Goal: Transaction & Acquisition: Purchase product/service

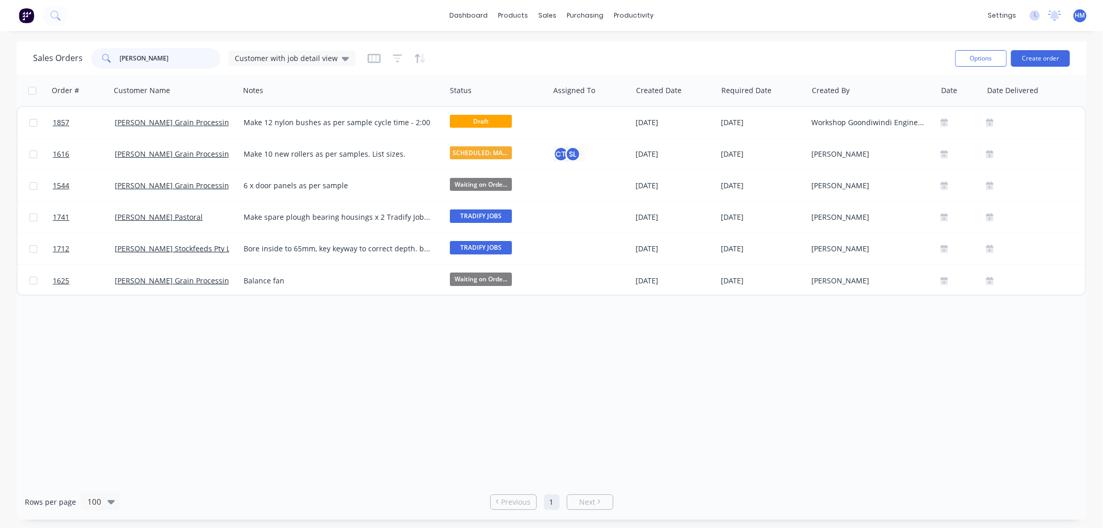
drag, startPoint x: 150, startPoint y: 56, endPoint x: 57, endPoint y: 57, distance: 93.6
click at [57, 57] on div "Sales Orders woods Customer with job detail view" at bounding box center [194, 58] width 322 height 21
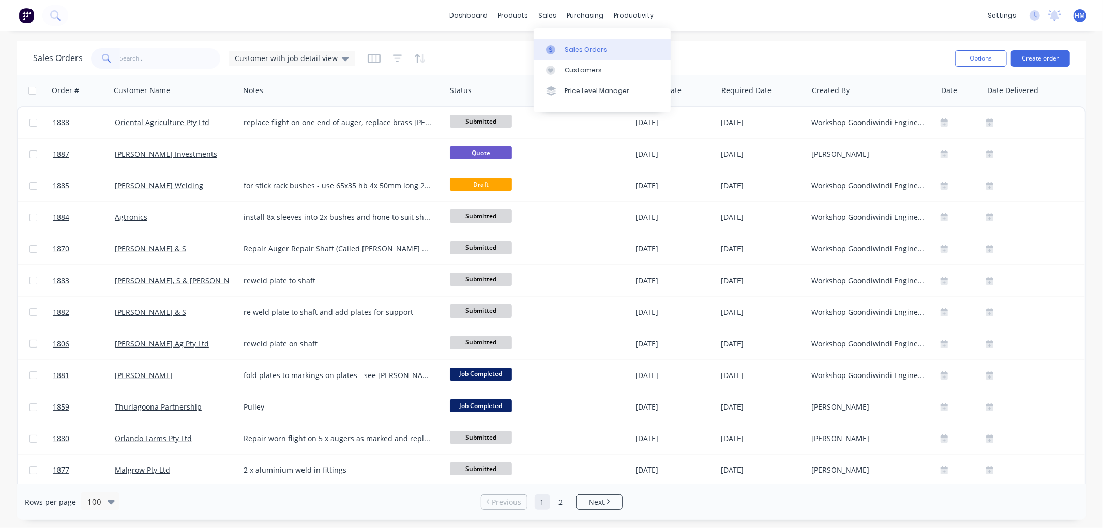
click at [588, 50] on div "Sales Orders" at bounding box center [586, 49] width 42 height 9
click at [1055, 57] on button "Create order" at bounding box center [1040, 58] width 59 height 17
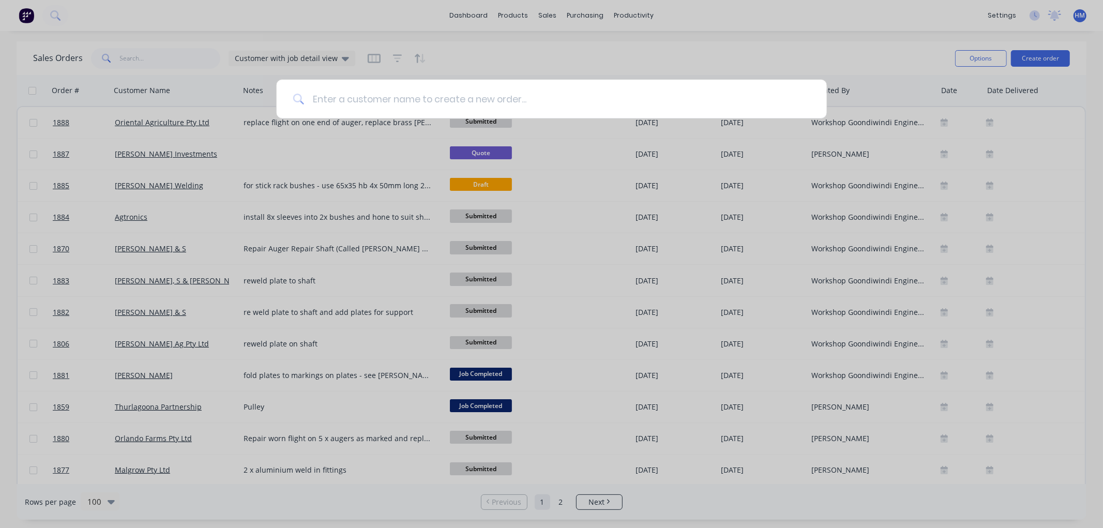
click at [358, 105] on input at bounding box center [557, 99] width 506 height 39
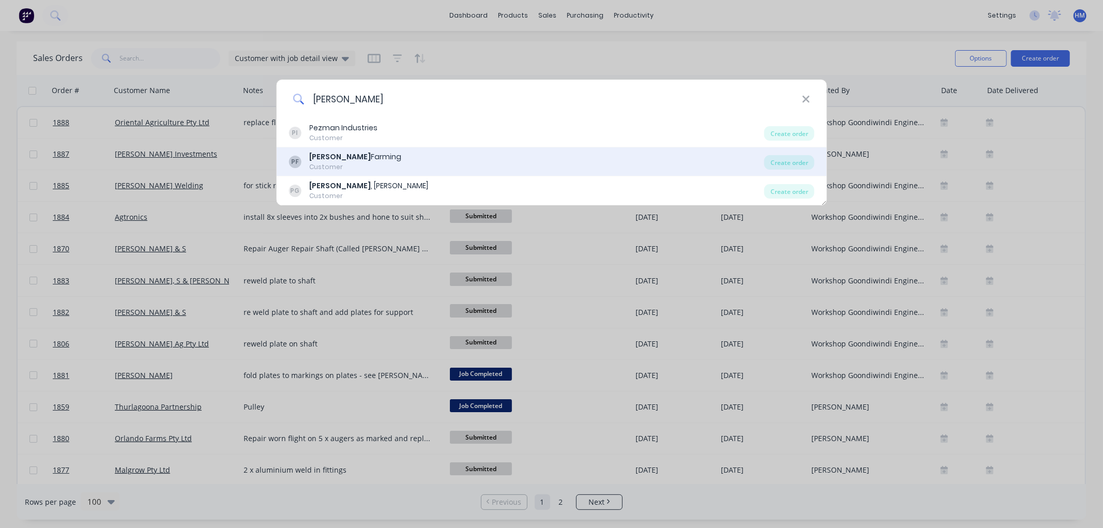
type input "perry"
click at [357, 159] on div "Perry Farming" at bounding box center [355, 157] width 92 height 11
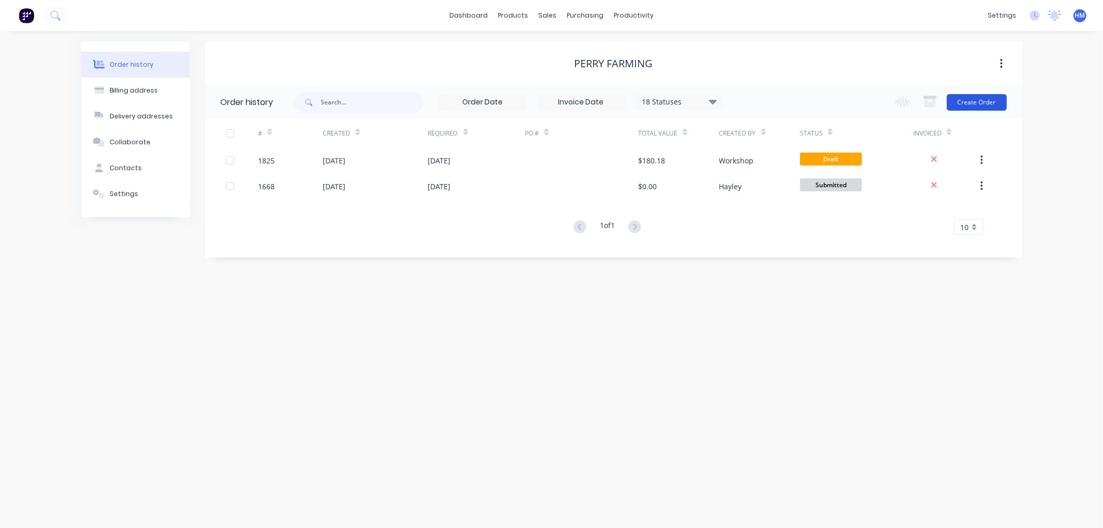
click at [978, 100] on button "Create Order" at bounding box center [977, 102] width 60 height 17
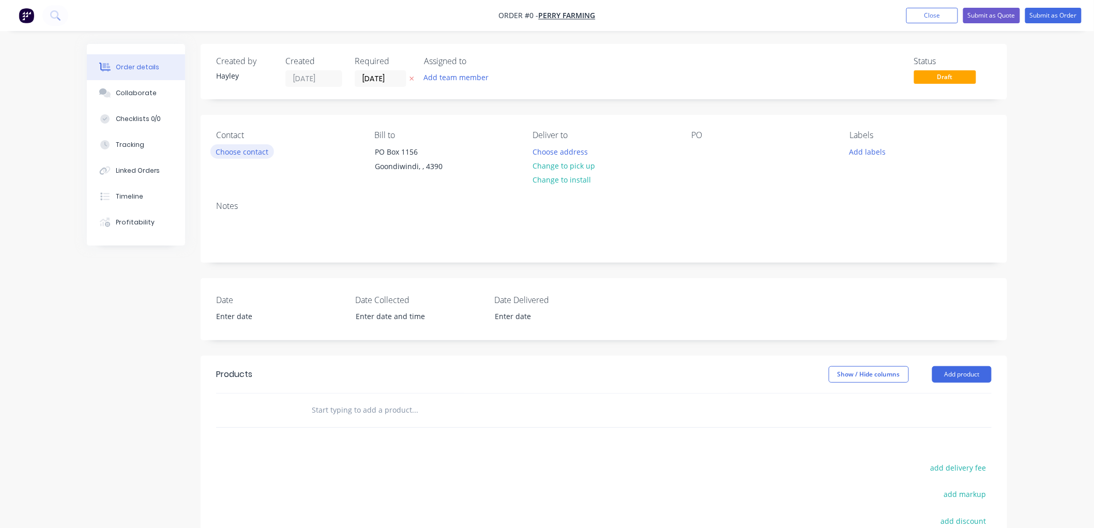
click at [253, 153] on button "Choose contact" at bounding box center [242, 151] width 64 height 14
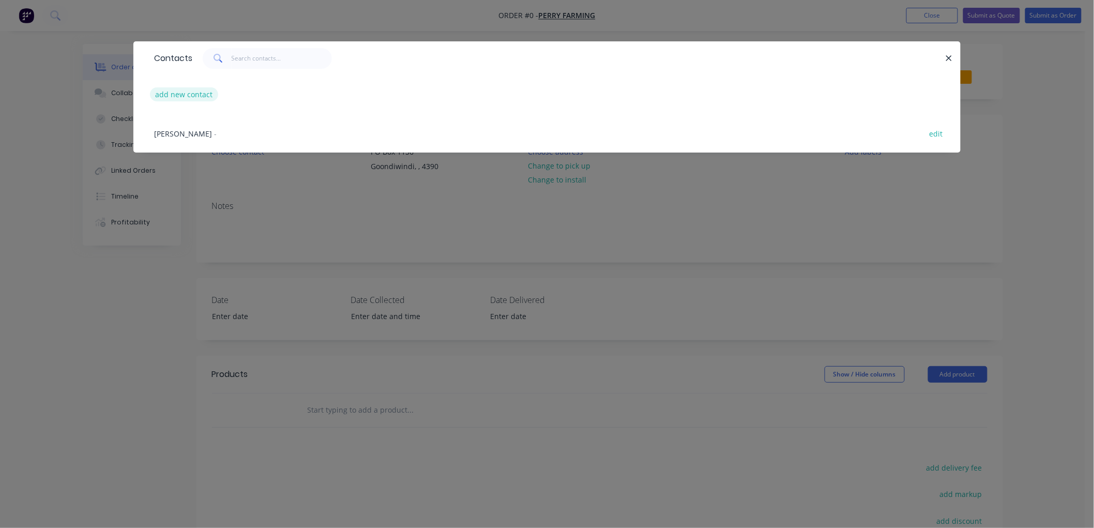
click at [184, 96] on button "add new contact" at bounding box center [184, 94] width 68 height 14
select select "AU"
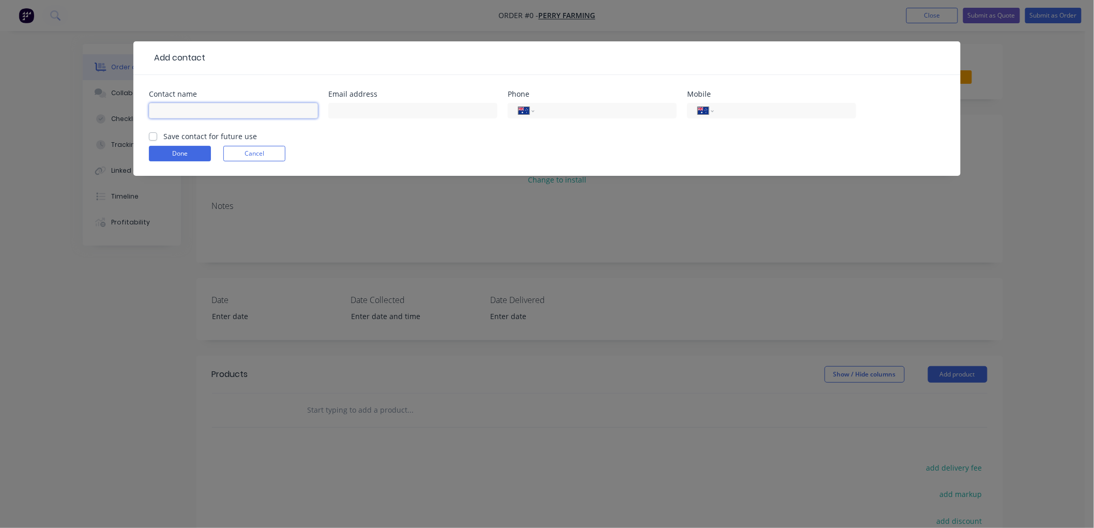
click at [214, 110] on input "text" at bounding box center [233, 111] width 169 height 16
type input "[PERSON_NAME]"
click at [163, 137] on label "Save contact for future use" at bounding box center [210, 136] width 94 height 11
click at [151, 137] on input "Save contact for future use" at bounding box center [153, 136] width 8 height 10
checkbox input "true"
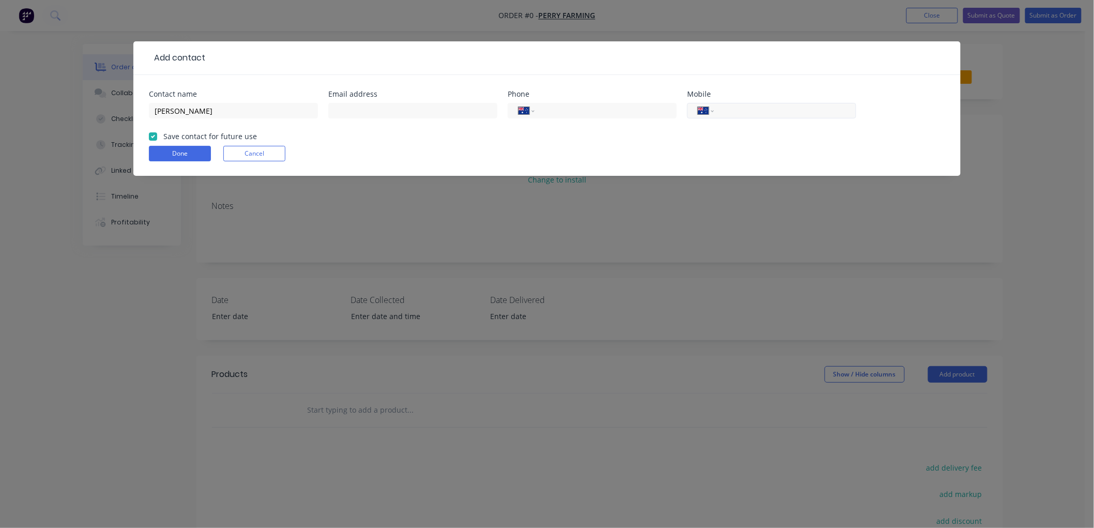
click at [789, 109] on input "tel" at bounding box center [783, 111] width 124 height 12
type input "0409 186 965"
click at [164, 148] on button "Done" at bounding box center [180, 154] width 62 height 16
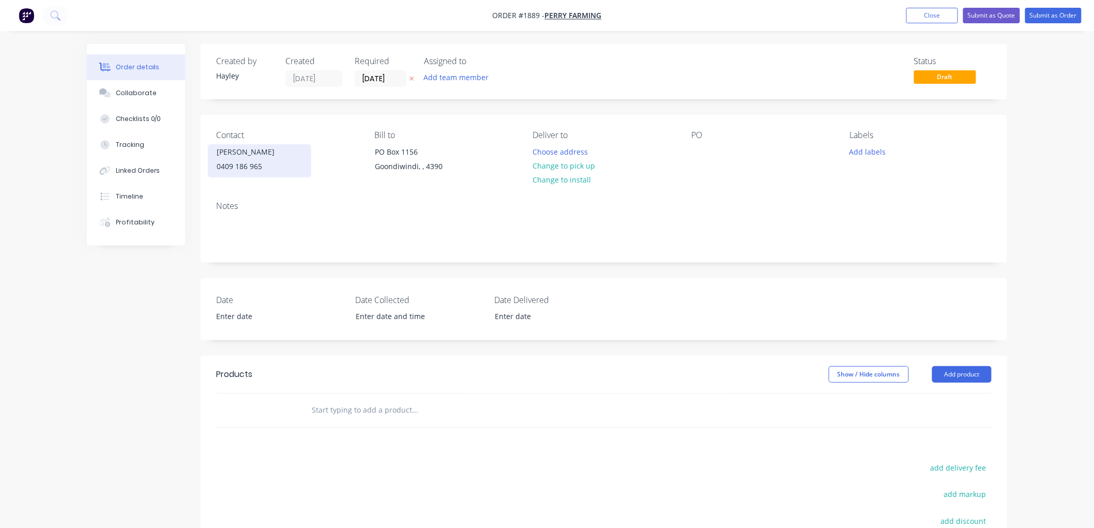
click at [242, 163] on div "0409 186 965" at bounding box center [260, 166] width 86 height 14
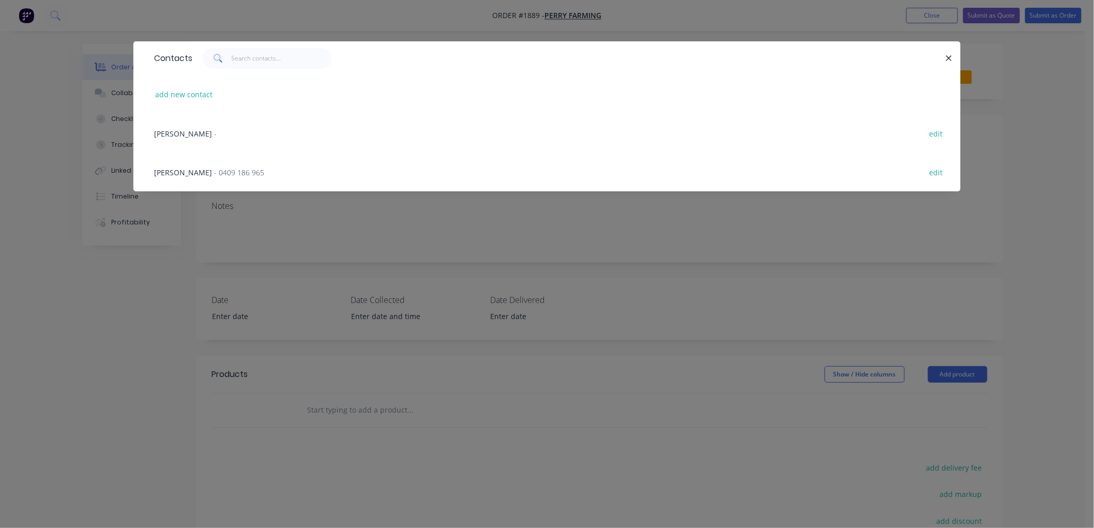
click at [190, 170] on span "[PERSON_NAME]" at bounding box center [183, 173] width 58 height 10
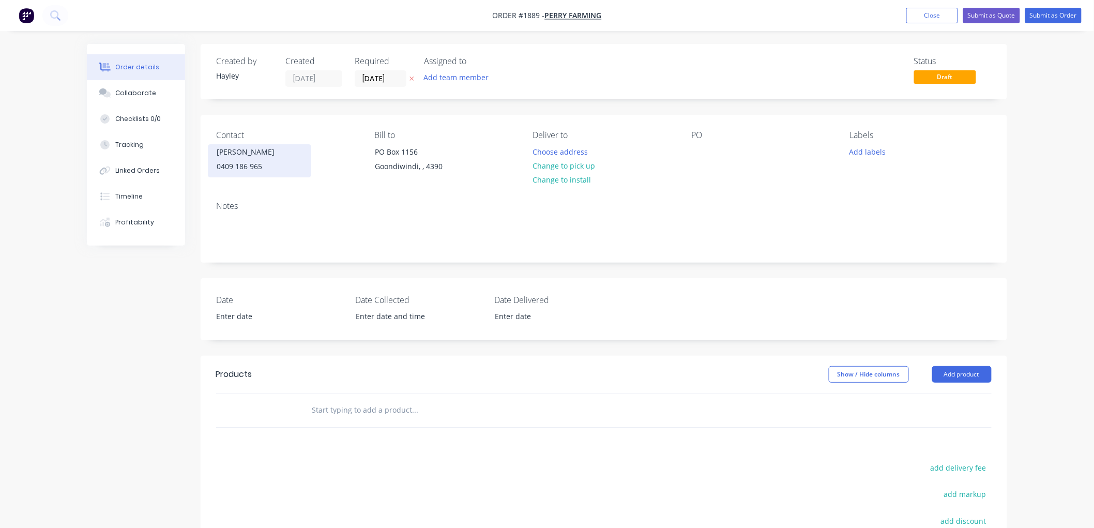
click at [238, 161] on div "0409 186 965" at bounding box center [260, 166] width 86 height 14
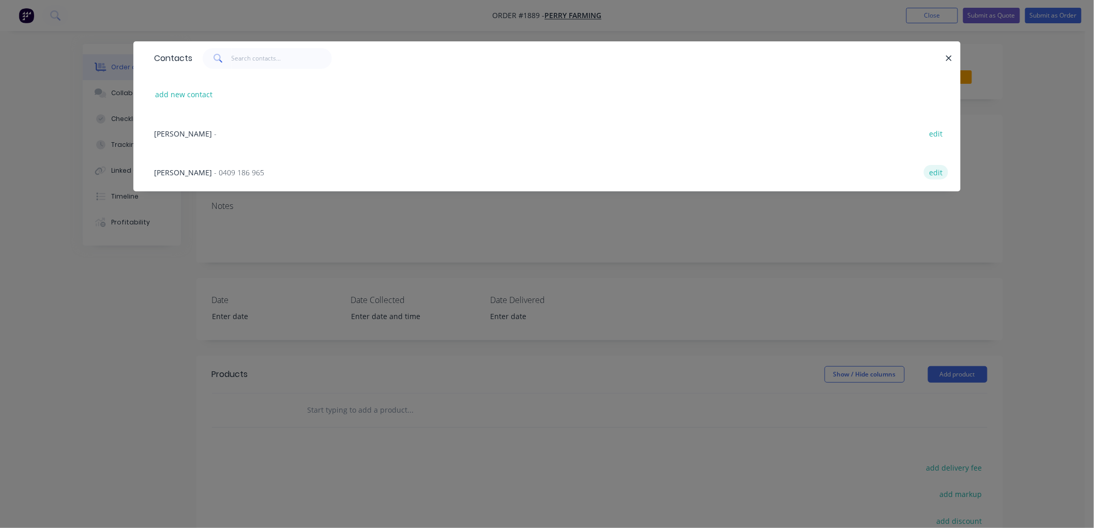
click at [940, 169] on button "edit" at bounding box center [936, 172] width 24 height 14
select select "AU"
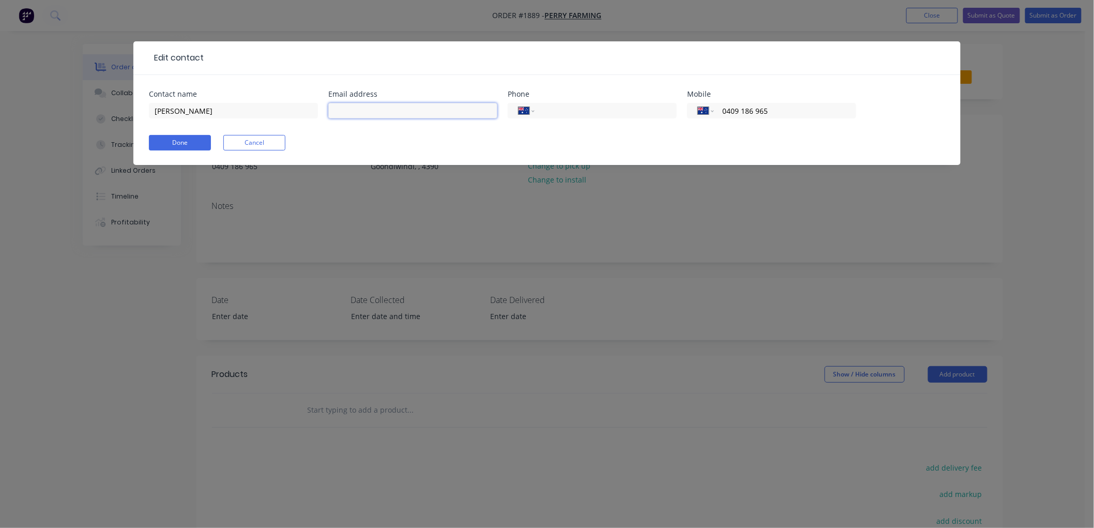
click at [447, 109] on input "text" at bounding box center [412, 111] width 169 height 16
paste input "[EMAIL_ADDRESS][DOMAIN_NAME]"
type input "[EMAIL_ADDRESS][DOMAIN_NAME]"
click at [189, 141] on button "Done" at bounding box center [180, 143] width 62 height 16
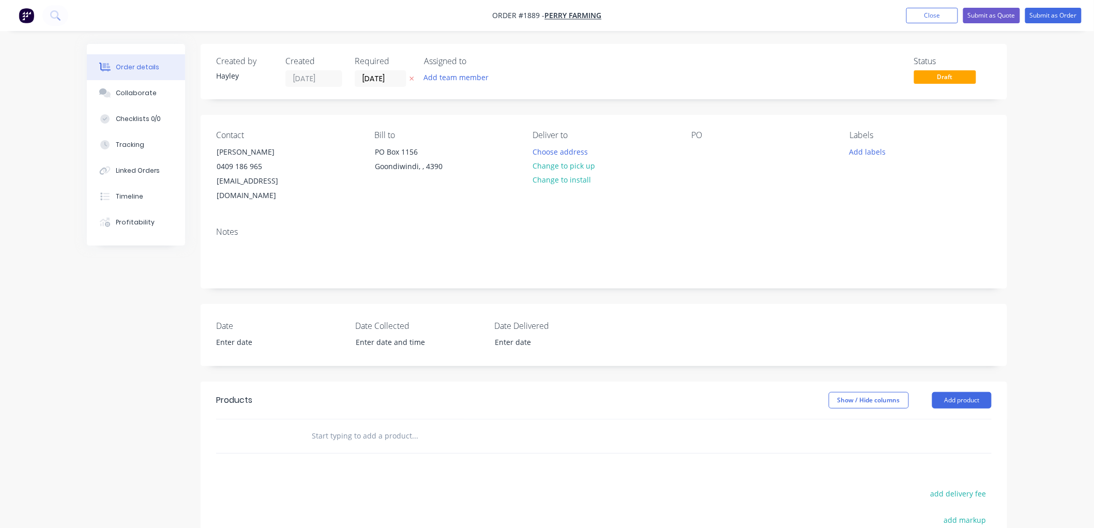
click at [364, 426] on input "text" at bounding box center [414, 436] width 207 height 21
drag, startPoint x: 452, startPoint y: 421, endPoint x: 366, endPoint y: 423, distance: 86.4
click at [366, 426] on input "Sectional Flight: 457mm x 457mm" at bounding box center [414, 436] width 207 height 21
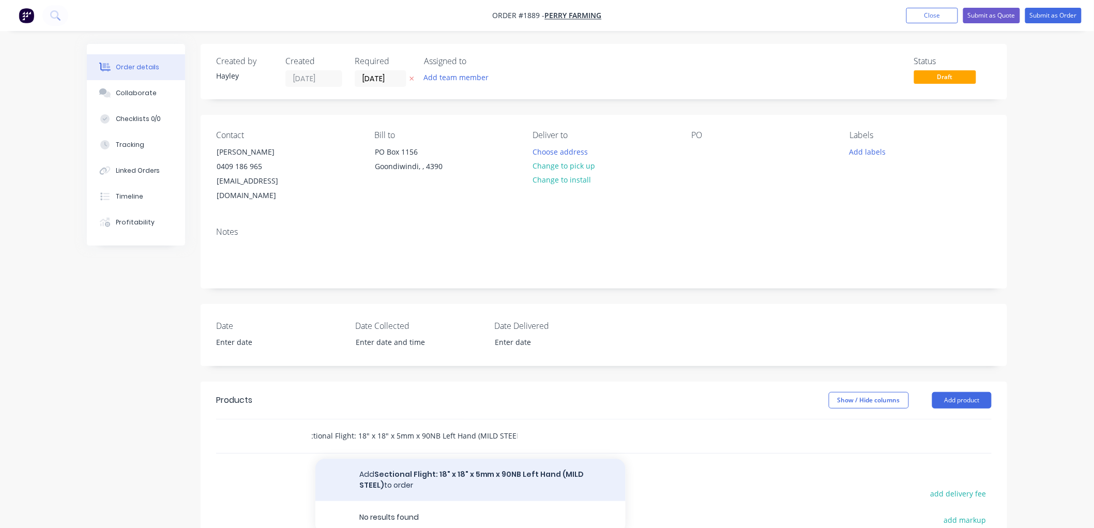
type input "Sectional Flight: 18" x 18" x 5mm x 90NB Left Hand (MILD STEEL)"
click at [407, 464] on button "Add Sectional Flight: 18" x 18" x 5mm x 90NB Left Hand (MILD STEEL) to order" at bounding box center [470, 480] width 310 height 42
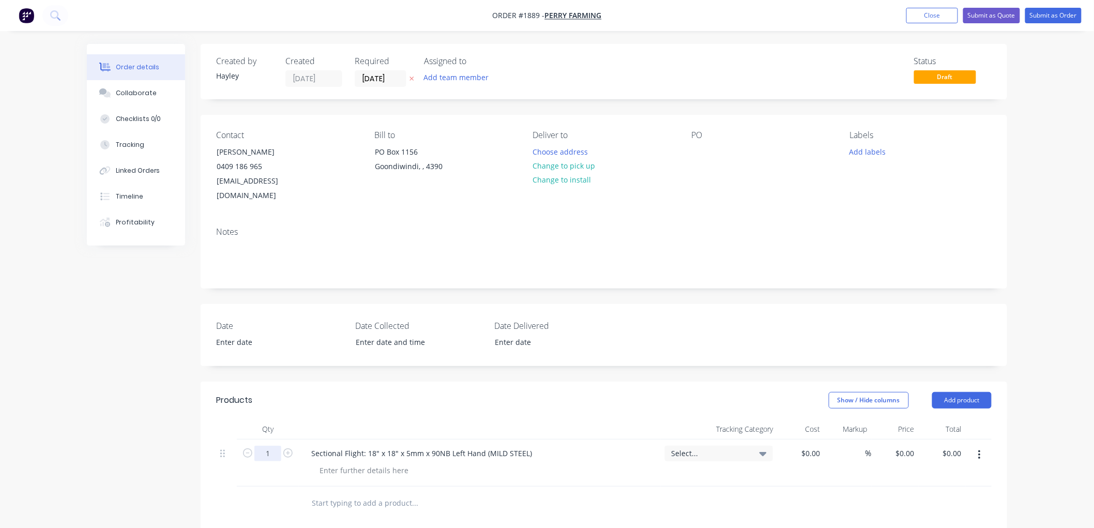
click at [276, 446] on input "1" at bounding box center [267, 454] width 27 height 16
type input "14"
click at [806, 440] on div at bounding box center [800, 463] width 47 height 47
type input "$74.70"
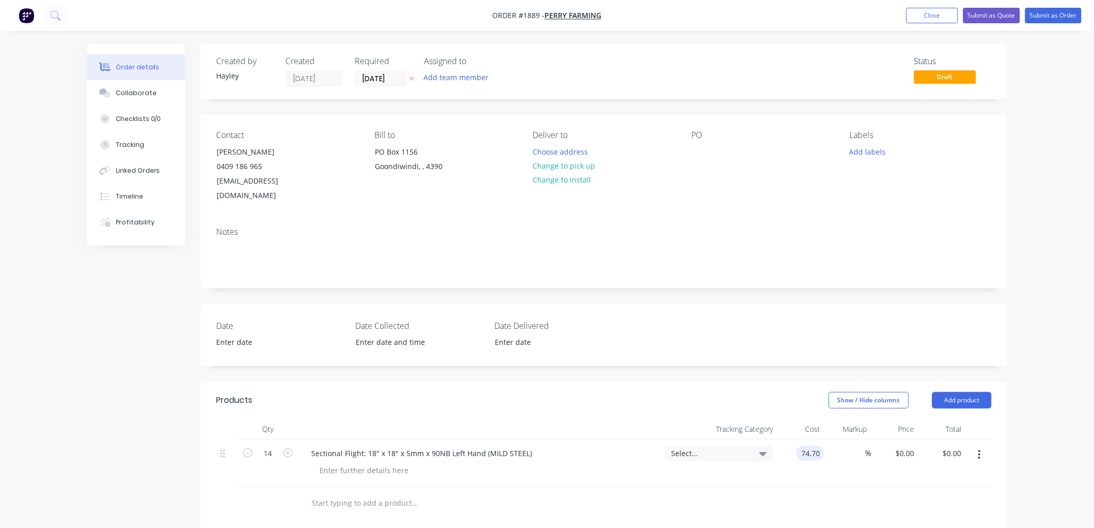
type input "$1,045.80"
type input "50"
type input "112.05"
type input "$1,568.70"
type input "$112.05"
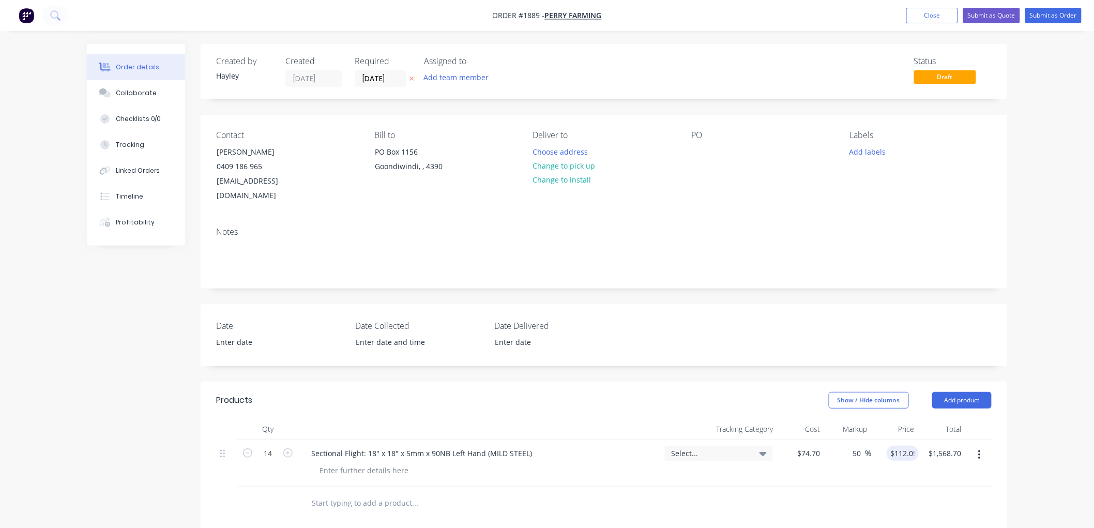
drag, startPoint x: 850, startPoint y: 488, endPoint x: 841, endPoint y: 486, distance: 9.0
click at [849, 488] on div at bounding box center [604, 504] width 776 height 34
click at [702, 151] on div at bounding box center [699, 151] width 17 height 15
click at [314, 446] on div "Sectional Flight: 18" x 18" x 5mm x 90NB Left Hand (MILD STEEL)" at bounding box center [421, 453] width 237 height 15
click at [311, 446] on div "Sectional Flight: 18" x 18" x 5mm x 90NB Left Hand (MILD STEEL)" at bounding box center [421, 453] width 237 height 15
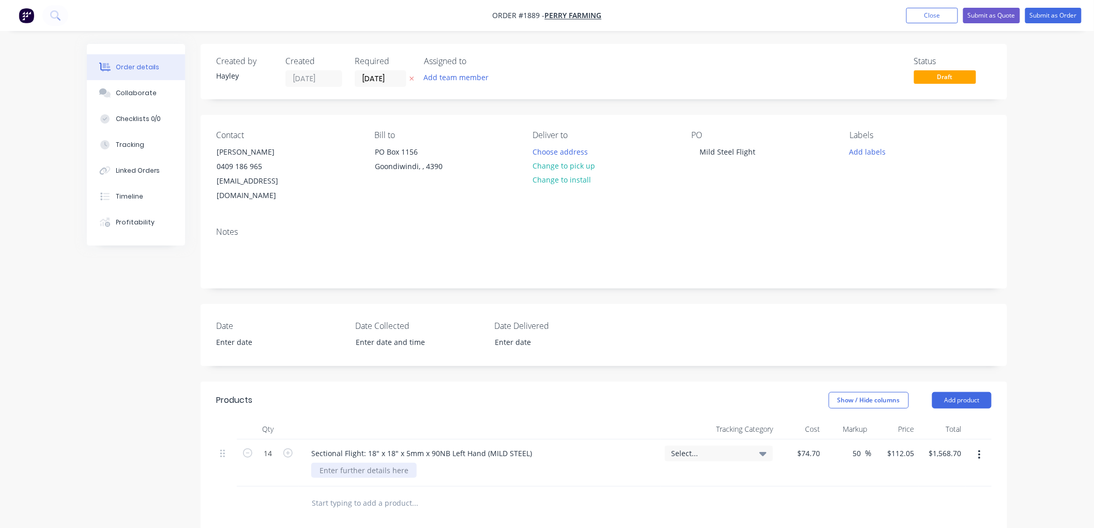
click at [375, 463] on div at bounding box center [363, 470] width 105 height 15
click at [352, 463] on div at bounding box center [363, 470] width 105 height 15
click at [990, 12] on button "Submit as Quote" at bounding box center [991, 16] width 57 height 16
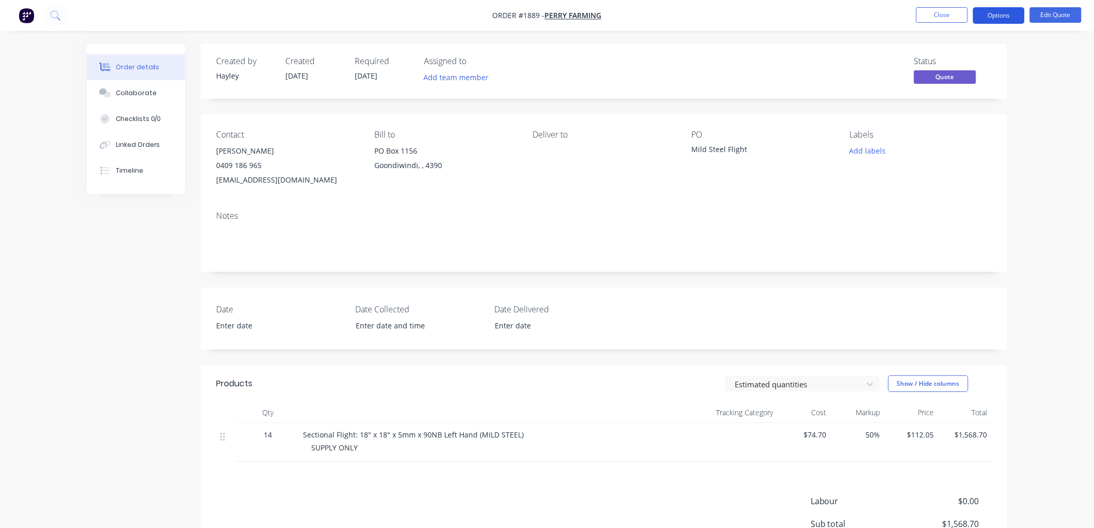
click at [1003, 12] on button "Options" at bounding box center [999, 15] width 52 height 17
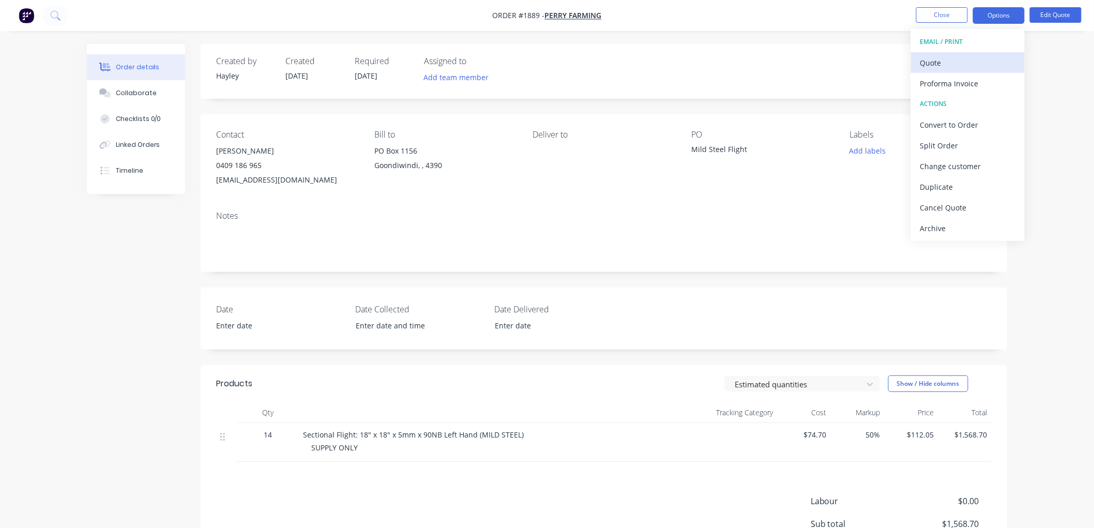
click at [949, 64] on div "Quote" at bounding box center [967, 62] width 95 height 15
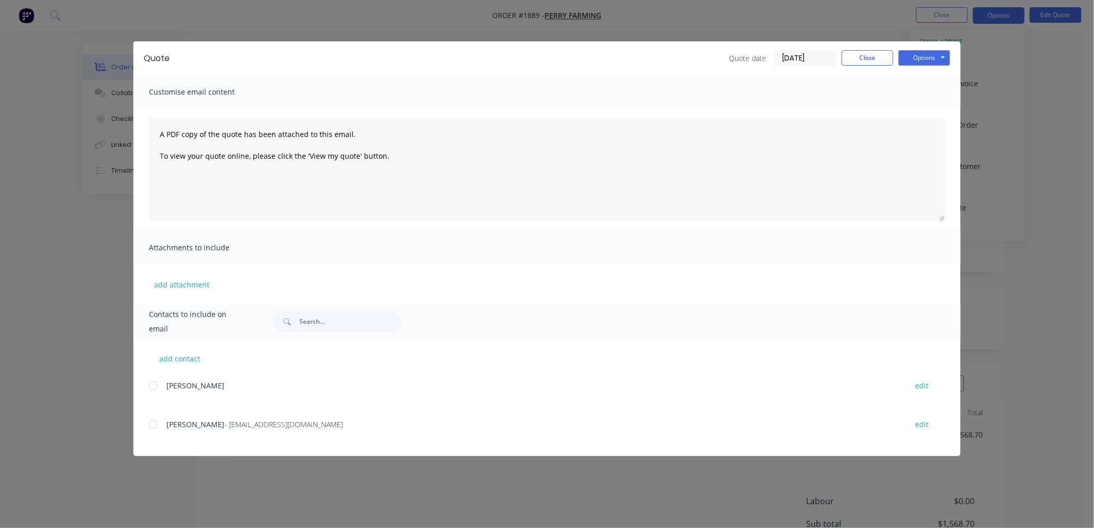
click at [148, 426] on div "add contact Henry Perry edit Steve Perry - perryfarmaccounts@bigpond.com edit" at bounding box center [546, 397] width 827 height 118
click at [153, 425] on div at bounding box center [153, 424] width 21 height 21
click at [924, 63] on button "Options" at bounding box center [925, 58] width 52 height 16
click at [938, 108] on button "Email" at bounding box center [932, 110] width 66 height 17
click at [926, 50] on button "Options" at bounding box center [925, 58] width 52 height 16
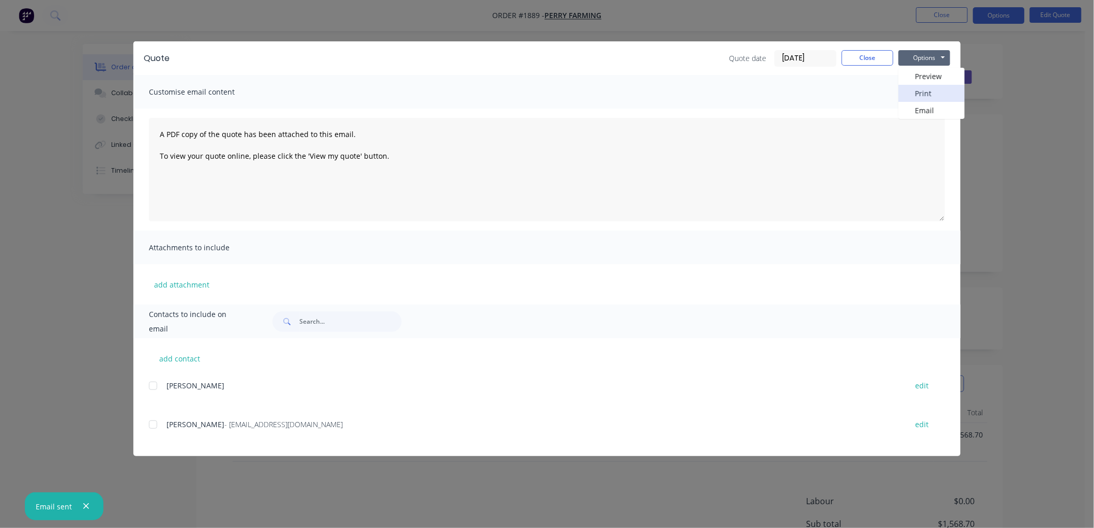
click at [930, 91] on button "Print" at bounding box center [932, 93] width 66 height 17
click at [878, 60] on button "Close" at bounding box center [868, 58] width 52 height 16
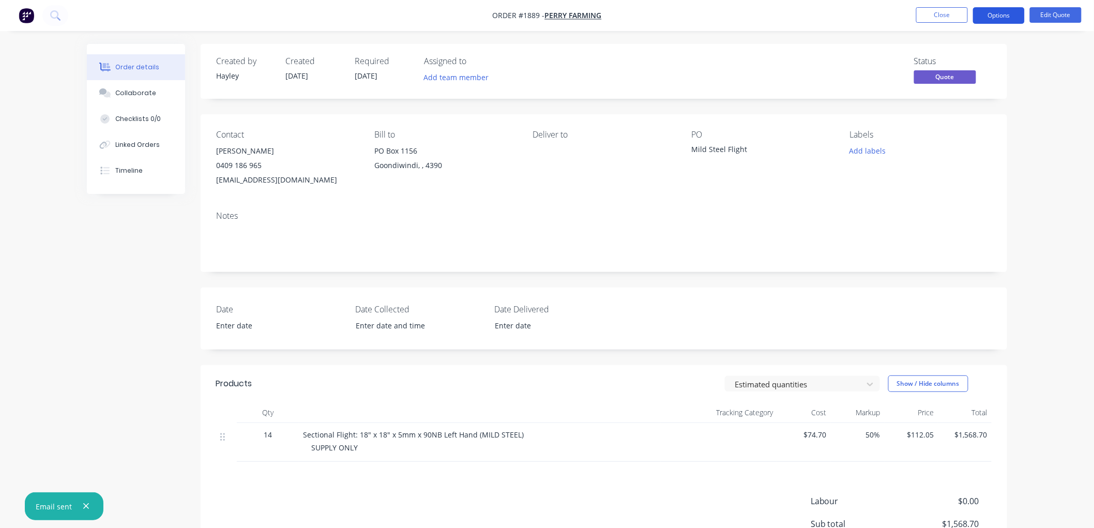
click at [988, 16] on button "Options" at bounding box center [999, 15] width 52 height 17
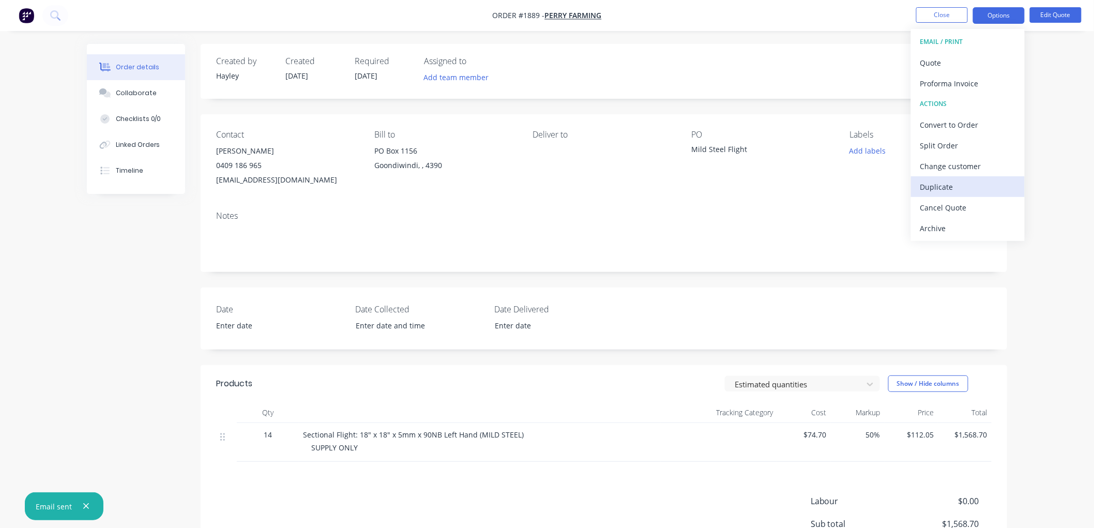
click at [968, 187] on div "Duplicate" at bounding box center [967, 186] width 95 height 15
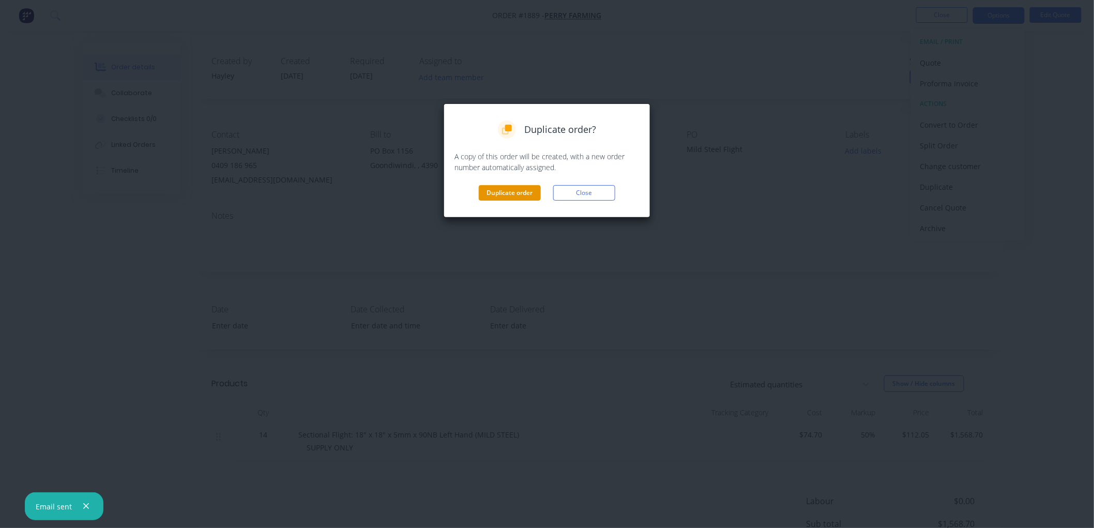
click at [529, 193] on button "Duplicate order" at bounding box center [510, 193] width 62 height 16
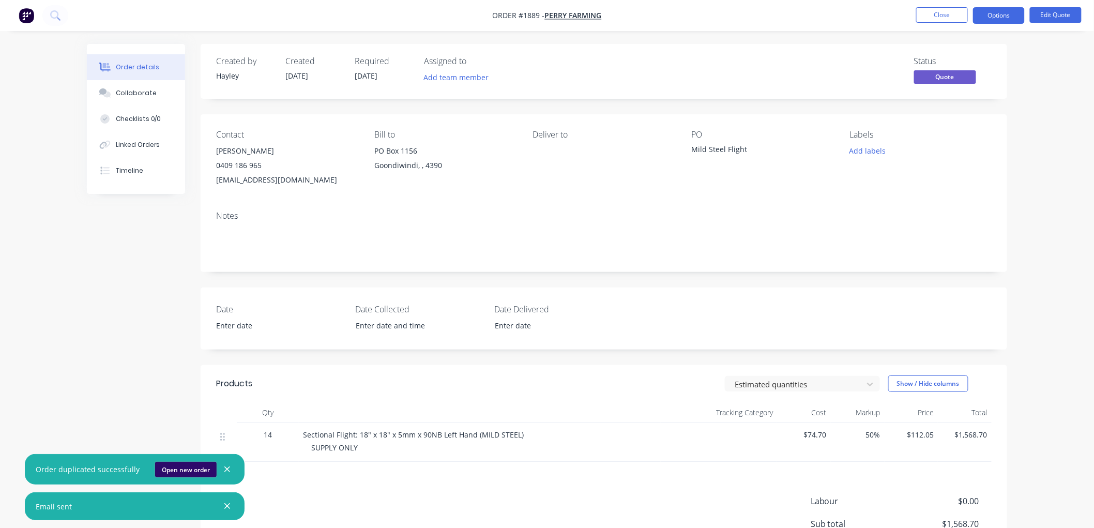
click at [191, 467] on button "Open new order" at bounding box center [186, 470] width 62 height 16
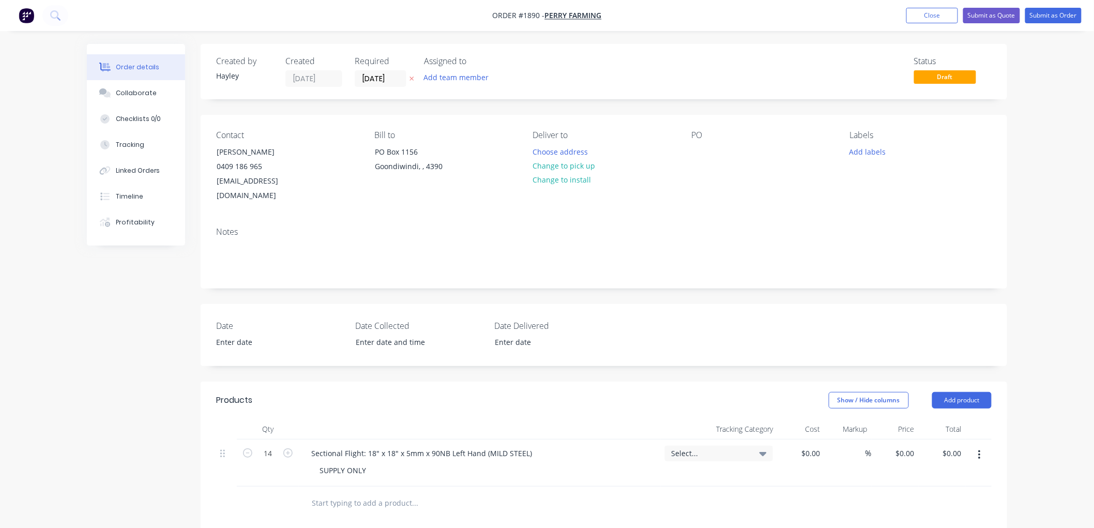
type input "$74.70"
type input "50"
type input "$112.05"
type input "$1,568.70"
click at [531, 446] on div "Sectional Flight: 18" x 18" x 5mm x 90NB Left Hand (MILD STEEL)" at bounding box center [421, 453] width 237 height 15
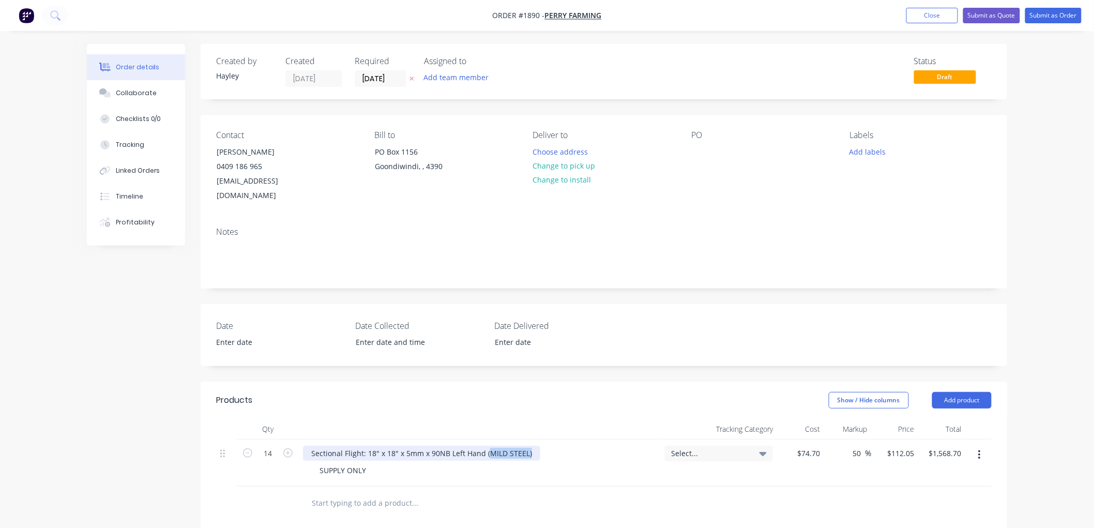
drag, startPoint x: 532, startPoint y: 438, endPoint x: 487, endPoint y: 441, distance: 44.6
click at [487, 446] on div "Sectional Flight: 18" x 18" x 5mm x 90NB Left Hand (MILD STEEL)" at bounding box center [421, 453] width 237 height 15
click at [701, 153] on div at bounding box center [699, 151] width 17 height 15
click at [813, 446] on input "74.7" at bounding box center [810, 453] width 28 height 15
type input "$177.30"
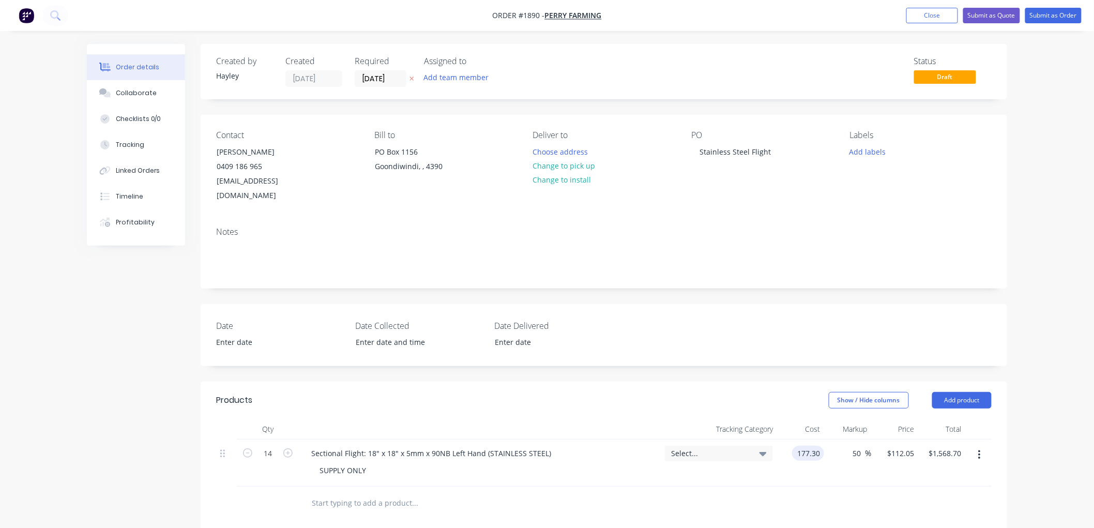
type input "$265.95"
type input "$3,723.30"
click at [760, 487] on div at bounding box center [604, 504] width 776 height 34
click at [978, 14] on button "Submit as Quote" at bounding box center [991, 16] width 57 height 16
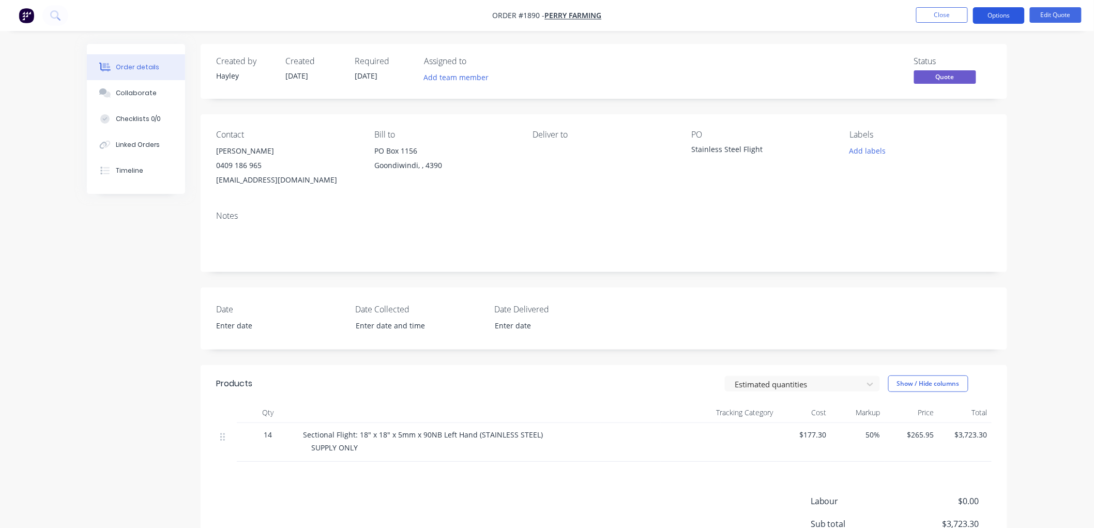
click at [986, 14] on button "Options" at bounding box center [999, 15] width 52 height 17
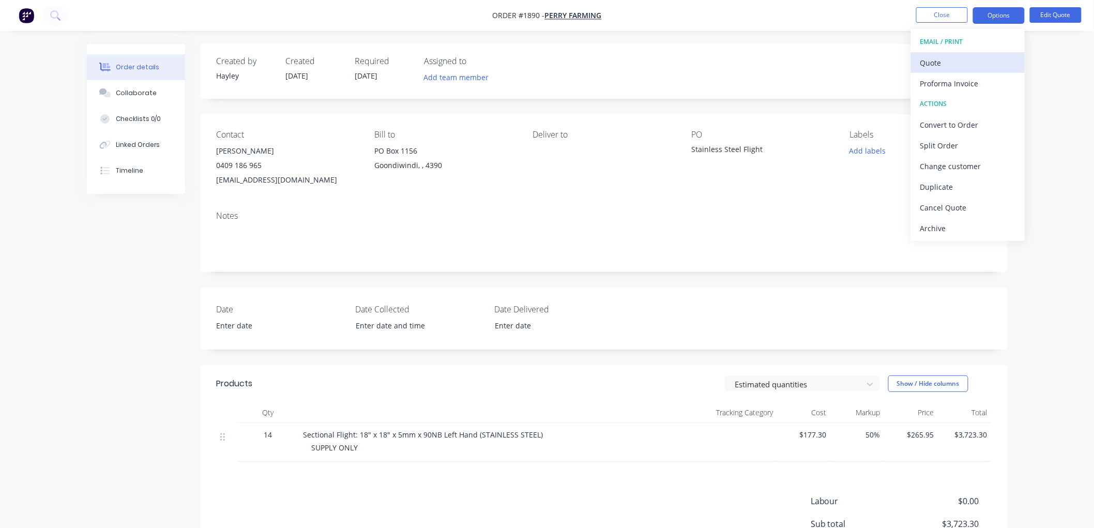
click at [948, 61] on div "Quote" at bounding box center [967, 62] width 95 height 15
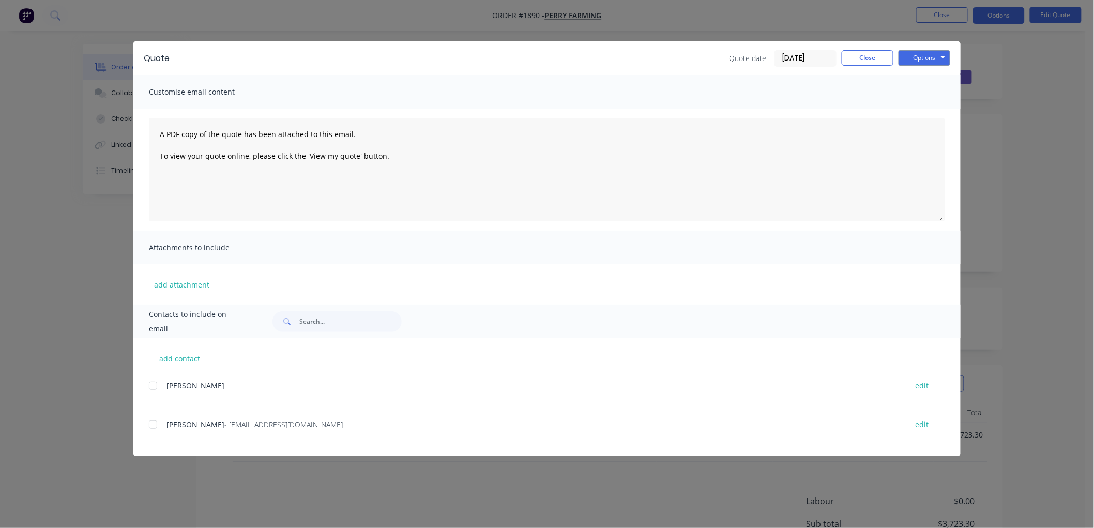
click at [154, 426] on div at bounding box center [153, 424] width 21 height 21
click at [935, 57] on button "Options" at bounding box center [925, 58] width 52 height 16
click at [942, 105] on button "Email" at bounding box center [932, 110] width 66 height 17
click at [852, 60] on button "Close" at bounding box center [868, 58] width 52 height 16
